Goal: Task Accomplishment & Management: Manage account settings

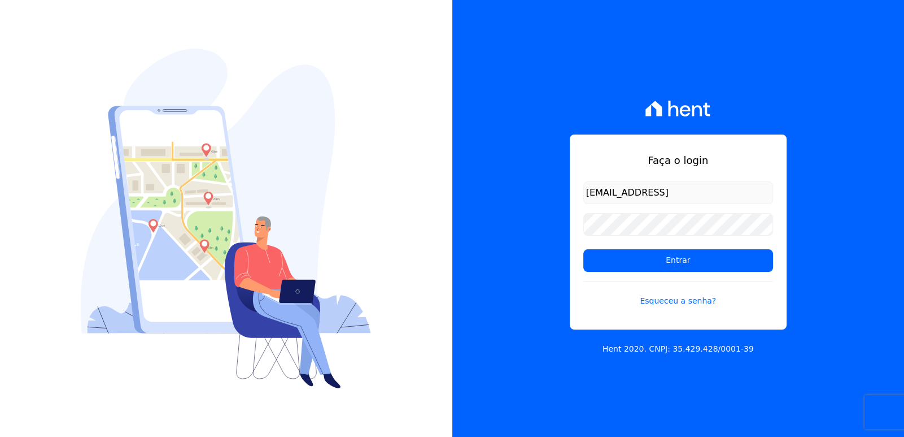
type input "[EMAIL_ADDRESS][DOMAIN_NAME]"
click at [903, 128] on div "Faça o login [EMAIL_ADDRESS][DOMAIN_NAME] Entrar Esqueceu a senha? Hent 2020. C…" at bounding box center [679, 218] width 453 height 437
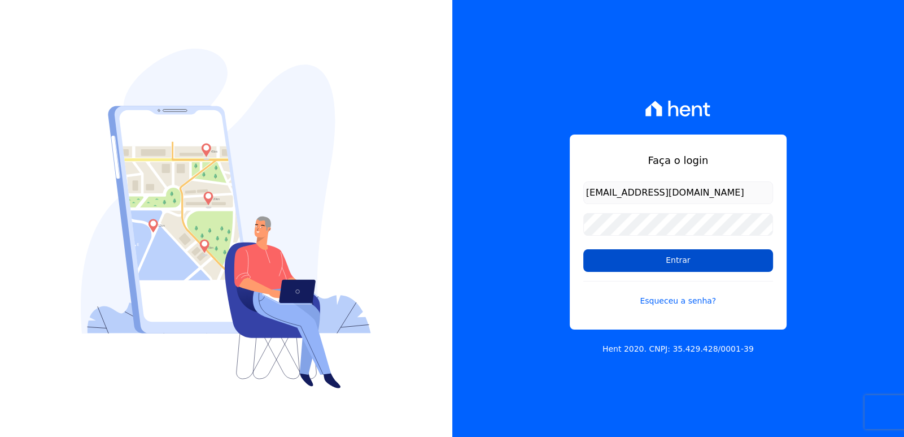
click at [715, 260] on input "Entrar" at bounding box center [679, 260] width 190 height 23
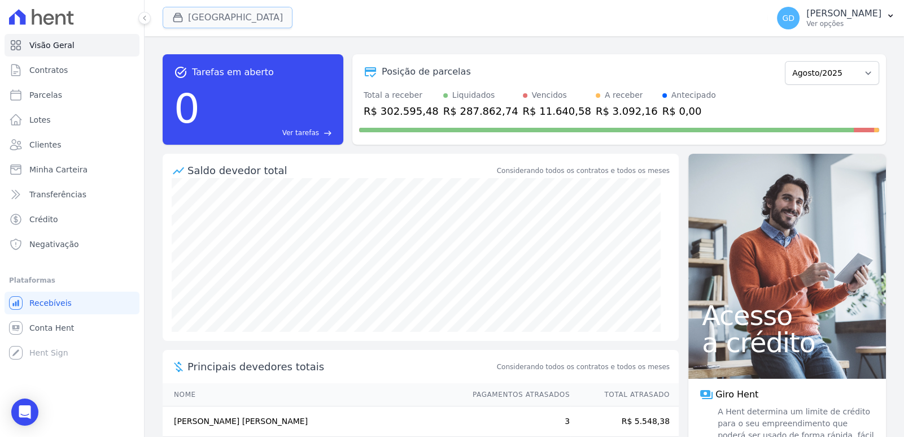
click at [195, 21] on button "[GEOGRAPHIC_DATA]" at bounding box center [228, 17] width 130 height 21
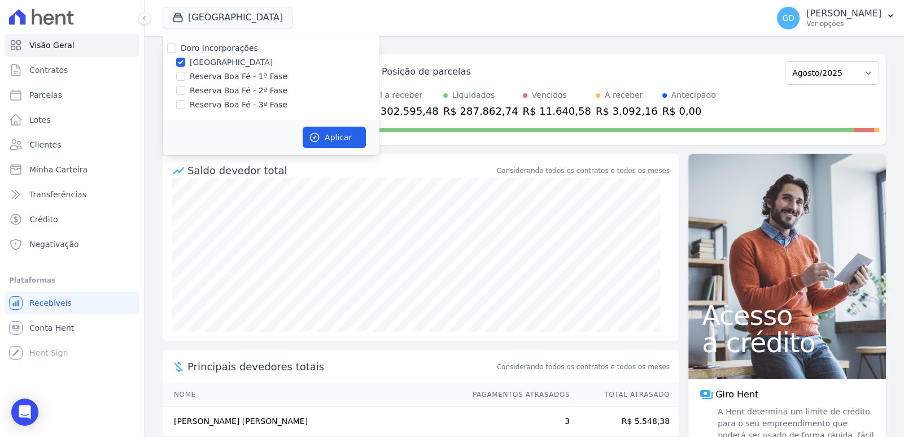
click at [206, 54] on div "Doro Incorporações" at bounding box center [219, 48] width 77 height 12
click at [210, 40] on div "Doro Incorporações [GEOGRAPHIC_DATA] Reserva Boa Fé - 1ª Fase Reserva Boa Fé - …" at bounding box center [271, 76] width 217 height 86
click at [212, 47] on label "Doro Incorporações" at bounding box center [219, 48] width 77 height 9
click at [176, 47] on input "Doro Incorporações" at bounding box center [171, 48] width 9 height 9
checkbox input "true"
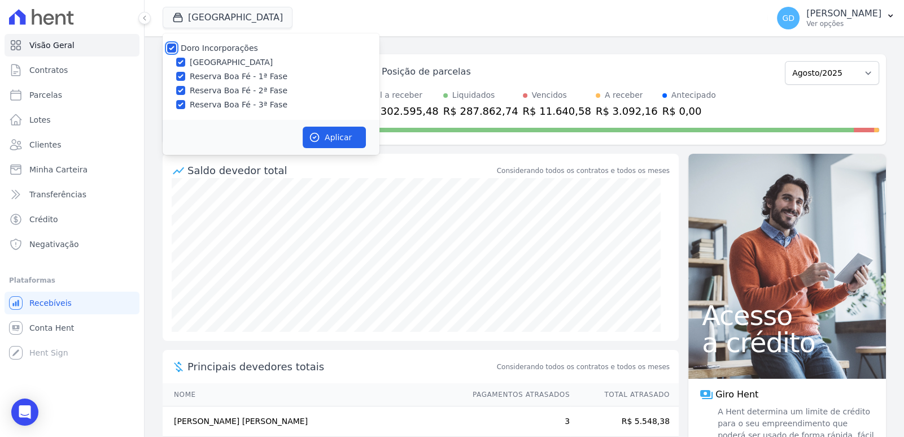
checkbox input "true"
click at [212, 47] on label "Doro Incorporações" at bounding box center [219, 48] width 77 height 9
click at [176, 47] on input "Doro Incorporações" at bounding box center [171, 48] width 9 height 9
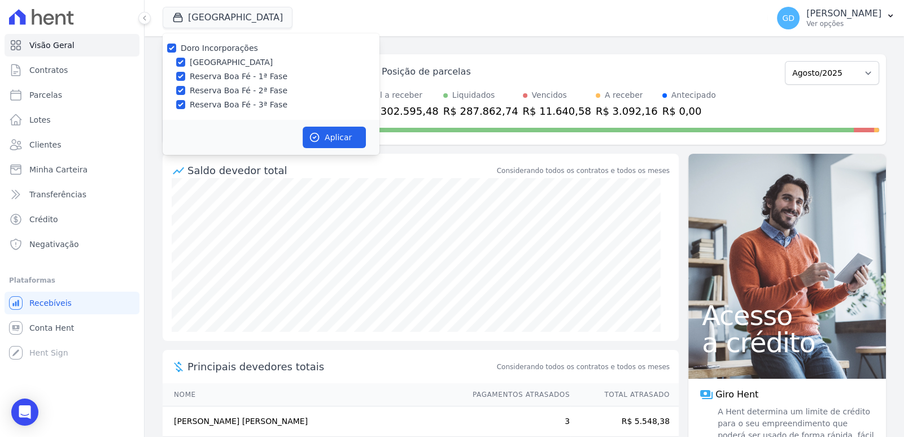
checkbox input "false"
click at [225, 103] on label "Reserva Boa Fé - 3ª Fase" at bounding box center [239, 105] width 98 height 12
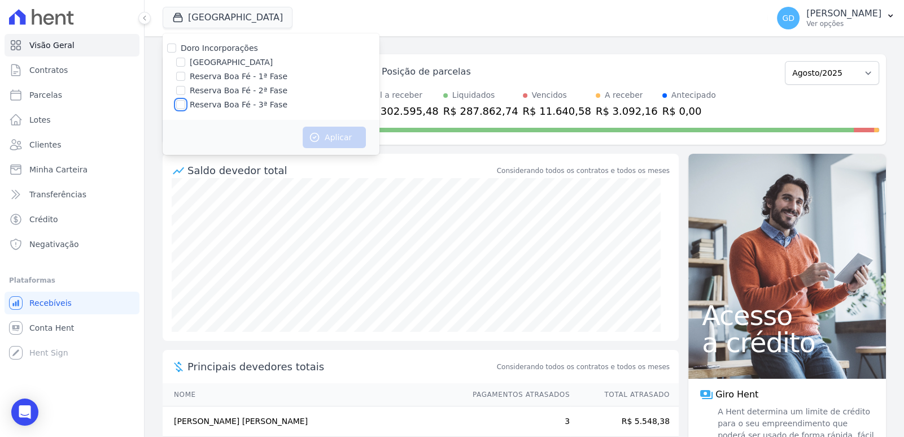
click at [185, 103] on input "Reserva Boa Fé - 3ª Fase" at bounding box center [180, 104] width 9 height 9
checkbox input "true"
click at [342, 140] on button "Aplicar" at bounding box center [334, 137] width 63 height 21
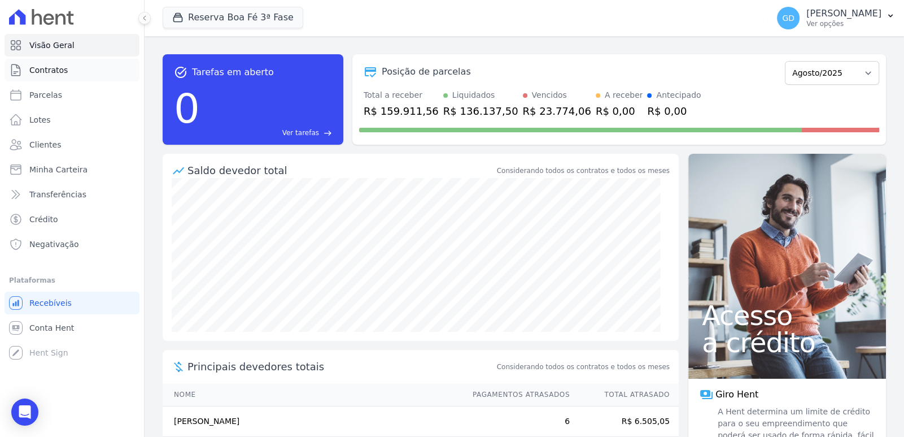
click at [69, 79] on link "Contratos" at bounding box center [72, 70] width 135 height 23
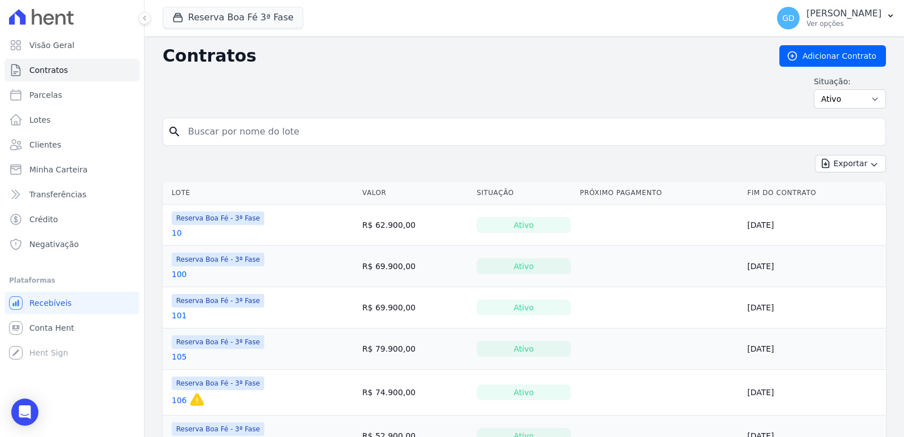
click at [277, 108] on div "Contratos Adicionar Contrato Situação: Ativo Todos Pausado Distratado Rascunho …" at bounding box center [525, 81] width 724 height 72
click at [288, 120] on input "search" at bounding box center [531, 131] width 700 height 23
type input "134"
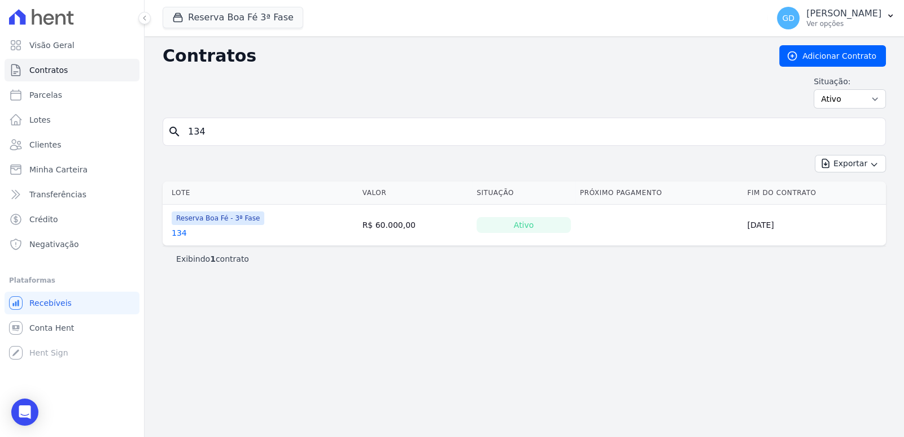
click at [181, 233] on link "134" at bounding box center [179, 232] width 15 height 11
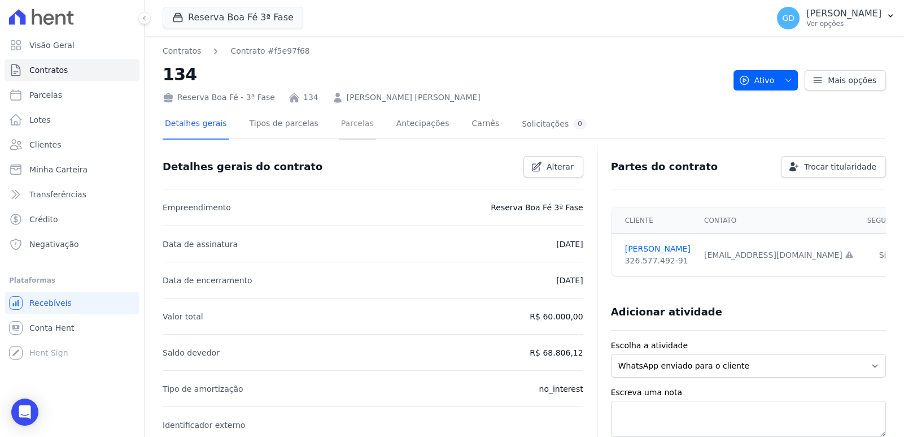
click at [339, 128] on link "Parcelas" at bounding box center [357, 125] width 37 height 30
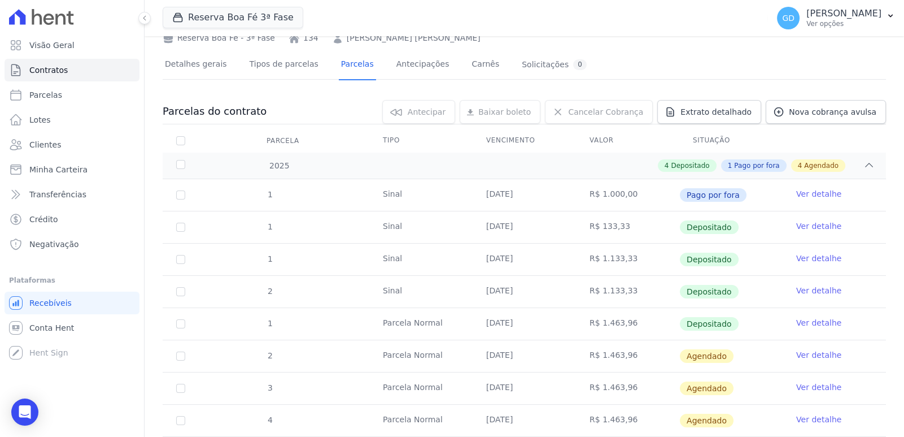
scroll to position [56, 0]
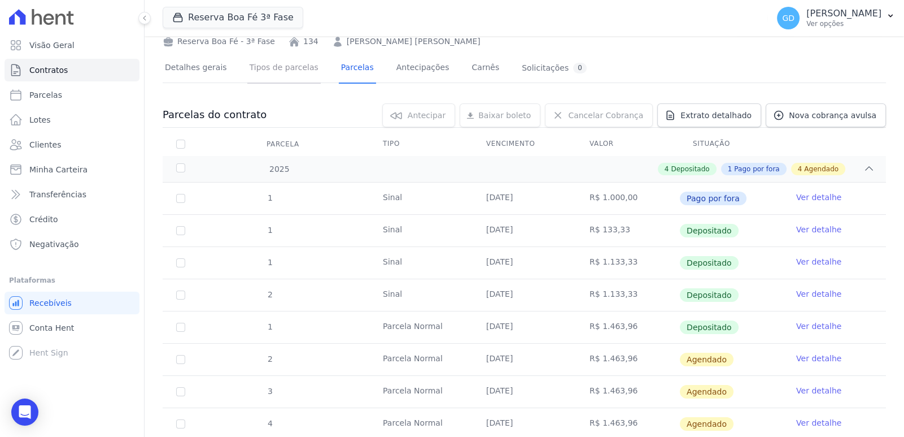
click at [286, 75] on link "Tipos de parcelas" at bounding box center [283, 69] width 73 height 30
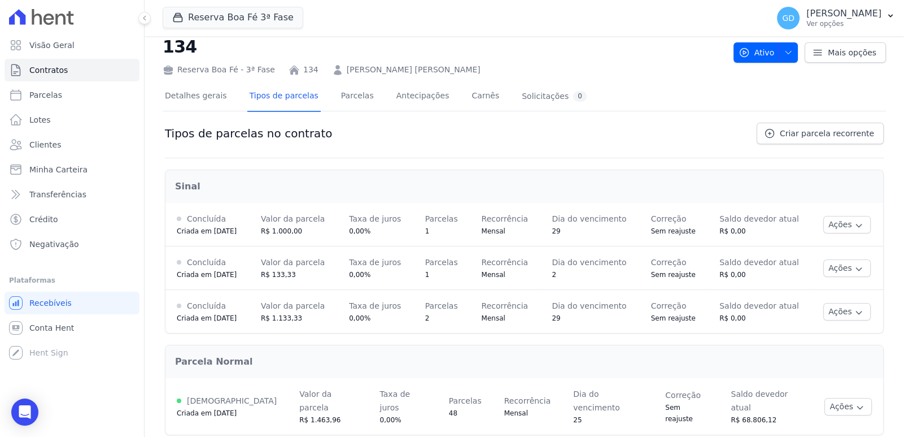
scroll to position [29, 0]
click at [196, 93] on link "Detalhes gerais" at bounding box center [196, 96] width 67 height 30
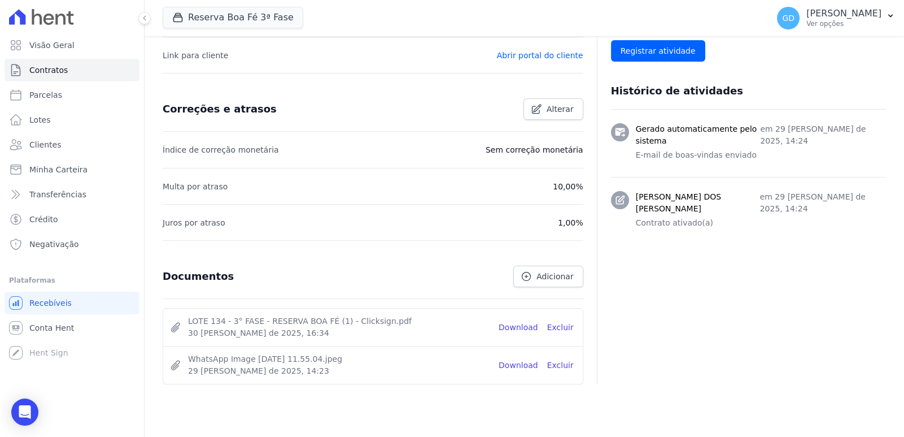
scroll to position [432, 0]
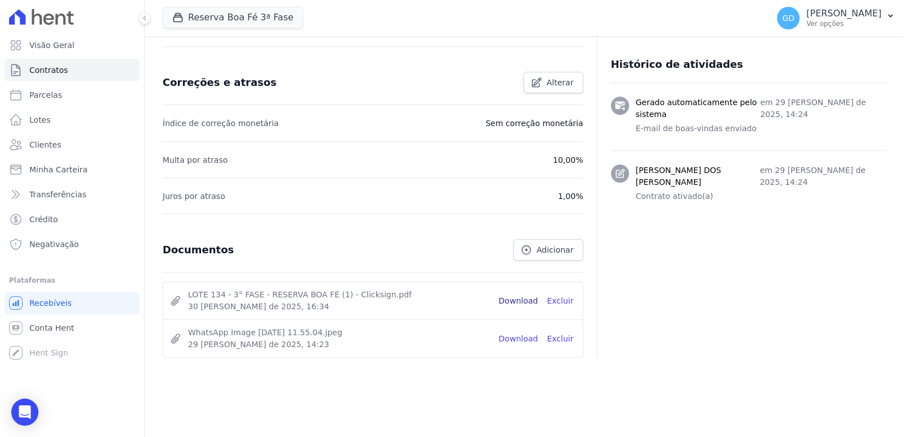
click at [533, 301] on link "Download" at bounding box center [519, 301] width 40 height 12
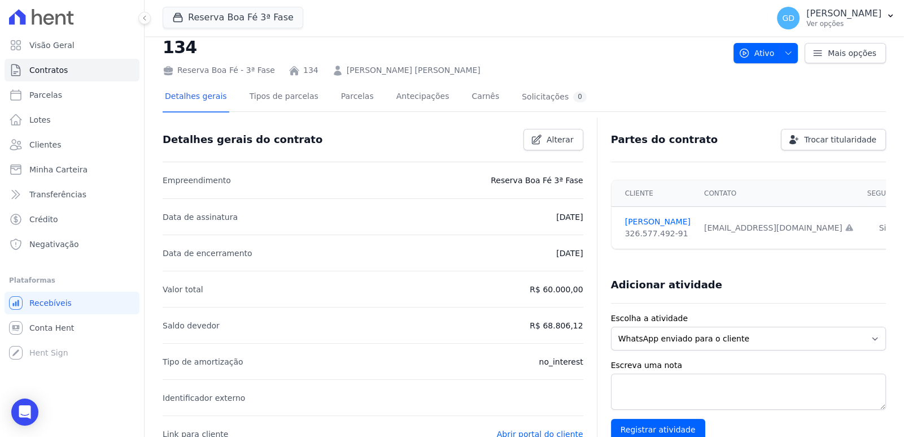
scroll to position [0, 0]
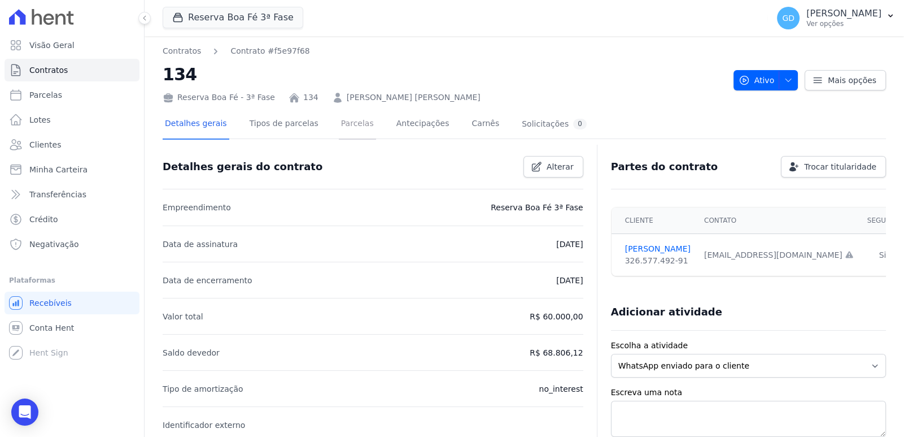
click at [345, 128] on link "Parcelas" at bounding box center [357, 125] width 37 height 30
